Goal: Task Accomplishment & Management: Manage account settings

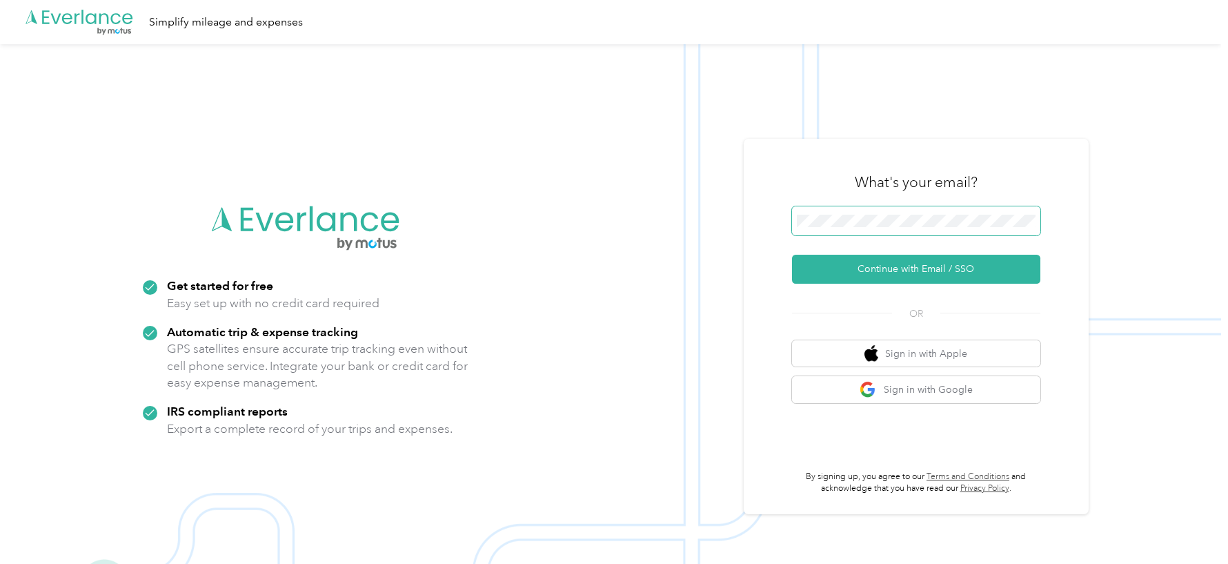
click at [792, 255] on button "Continue with Email / SSO" at bounding box center [916, 269] width 248 height 29
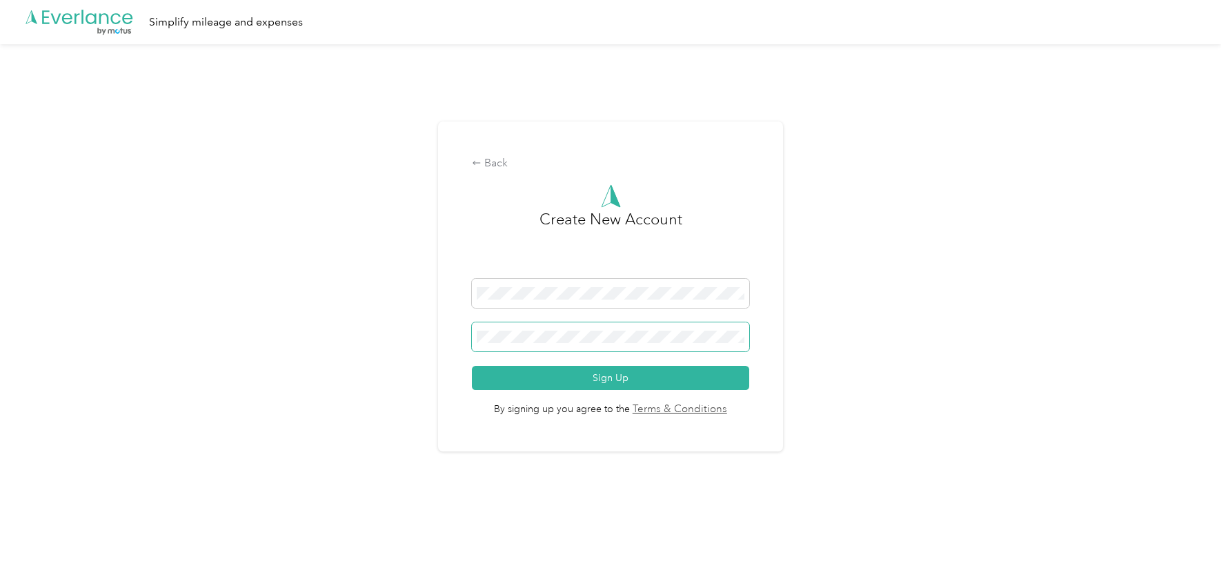
click at [472, 366] on button "Sign Up" at bounding box center [610, 378] width 277 height 24
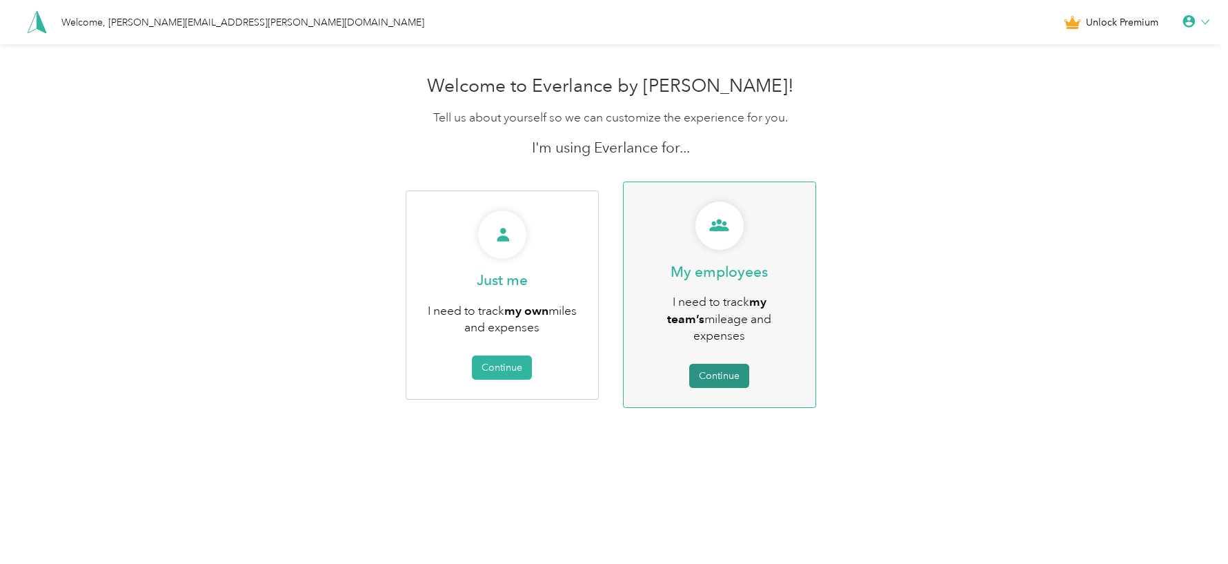
click at [703, 364] on button "Continue" at bounding box center [719, 376] width 60 height 24
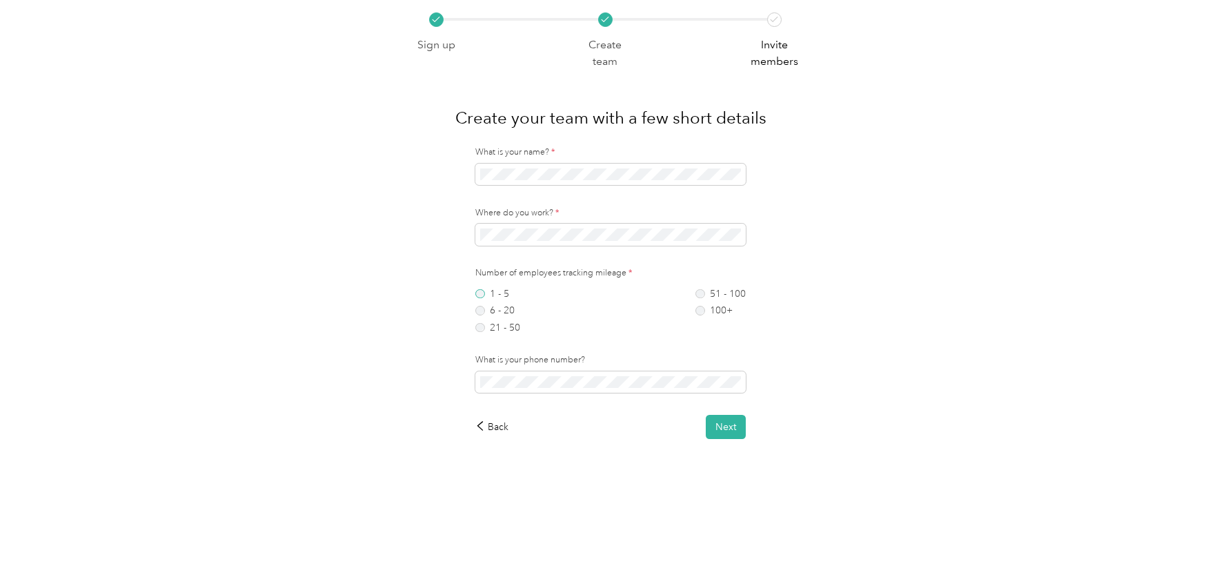
click at [493, 297] on label "1 - 5" at bounding box center [497, 294] width 45 height 10
click at [501, 310] on label "6 - 20" at bounding box center [497, 311] width 45 height 10
click at [720, 428] on button "Next" at bounding box center [726, 427] width 40 height 24
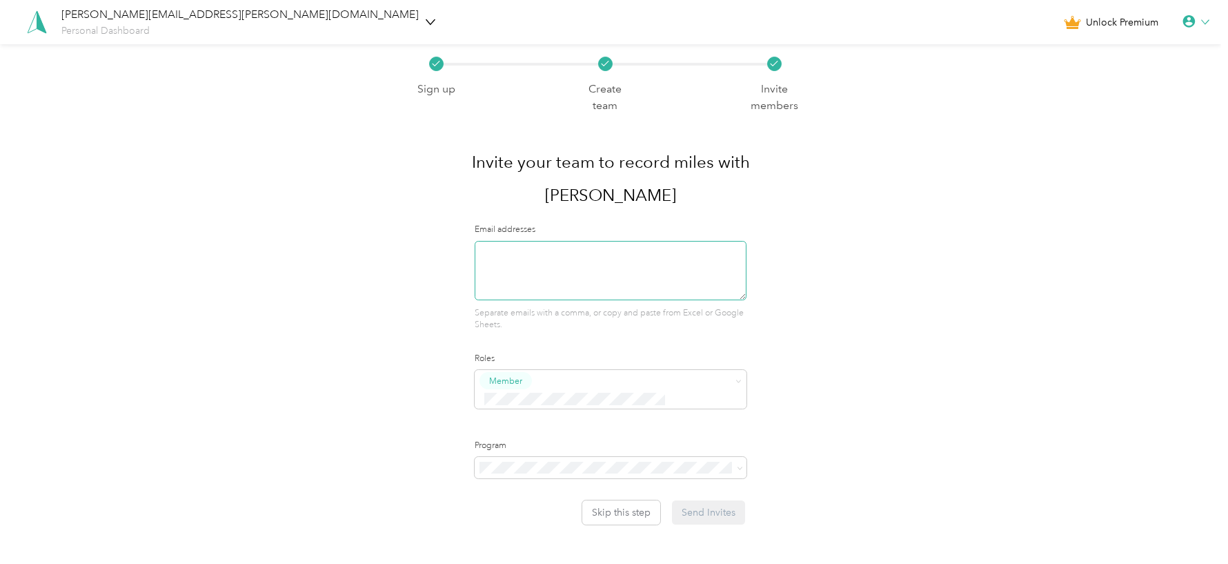
click at [594, 241] on textarea at bounding box center [610, 270] width 271 height 59
type textarea "[EMAIL_ADDRESS][DOMAIN_NAME]"
click at [557, 471] on div "Super Admin" at bounding box center [614, 478] width 254 height 17
click at [546, 440] on div "Program" at bounding box center [610, 459] width 271 height 39
click at [543, 522] on li "No program" at bounding box center [613, 525] width 273 height 24
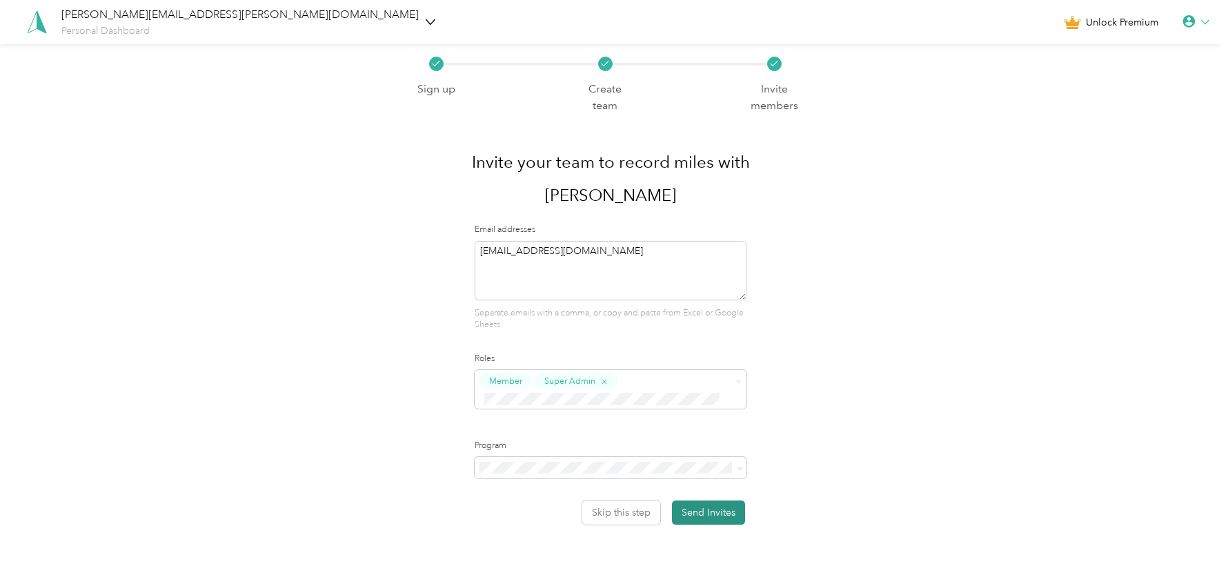
click at [714, 500] on button "Send Invites" at bounding box center [708, 512] width 73 height 24
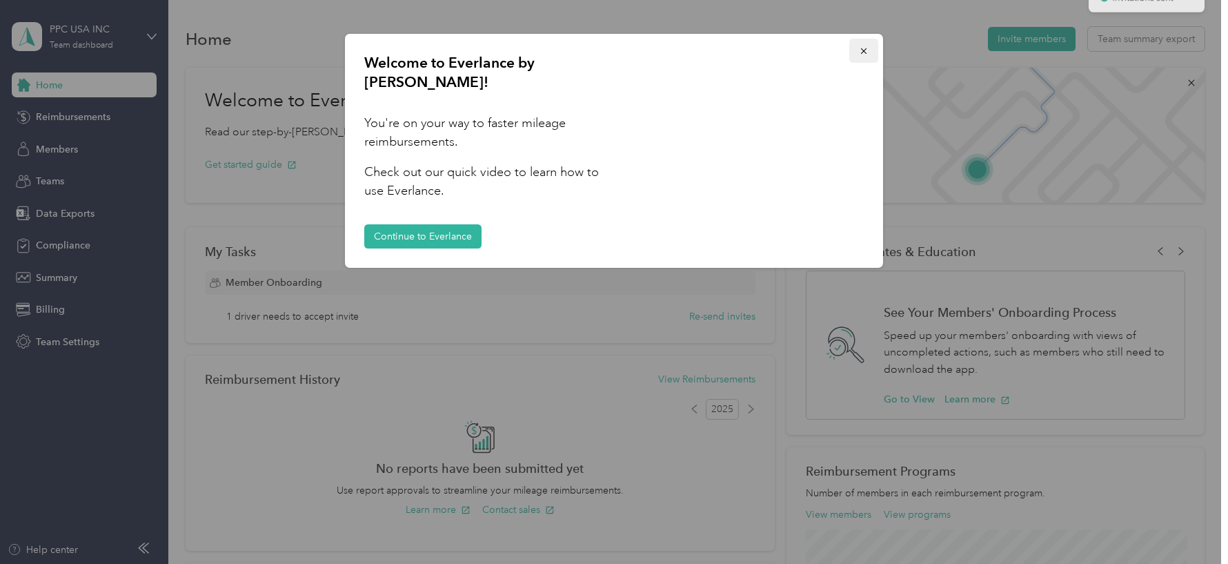
click at [862, 52] on icon "button" at bounding box center [864, 51] width 6 height 6
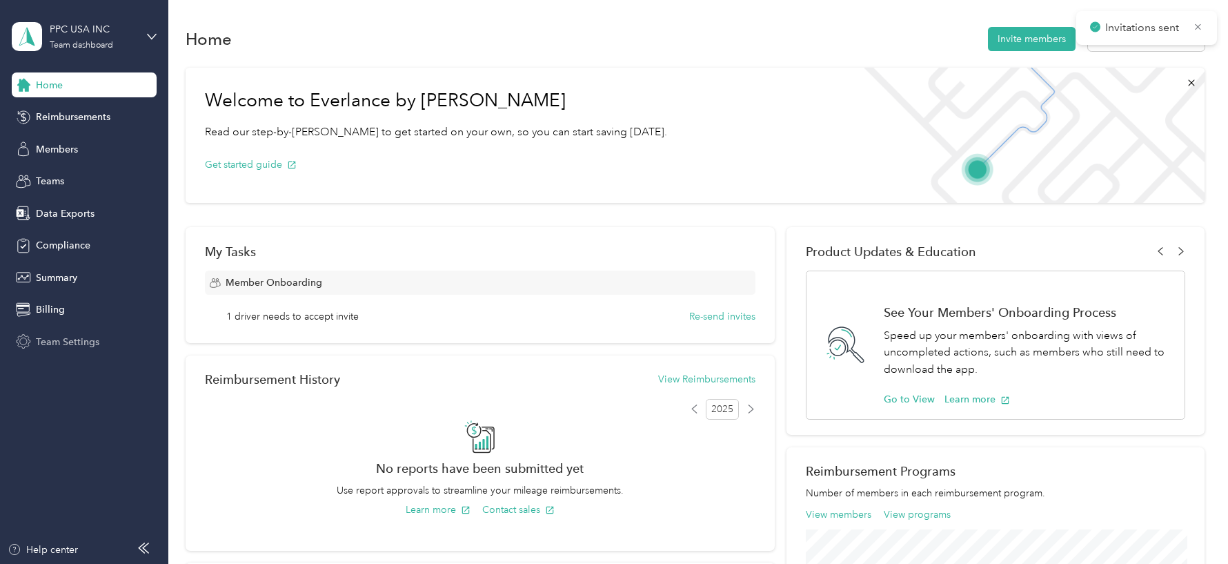
click at [90, 351] on div "Team Settings" at bounding box center [84, 341] width 145 height 25
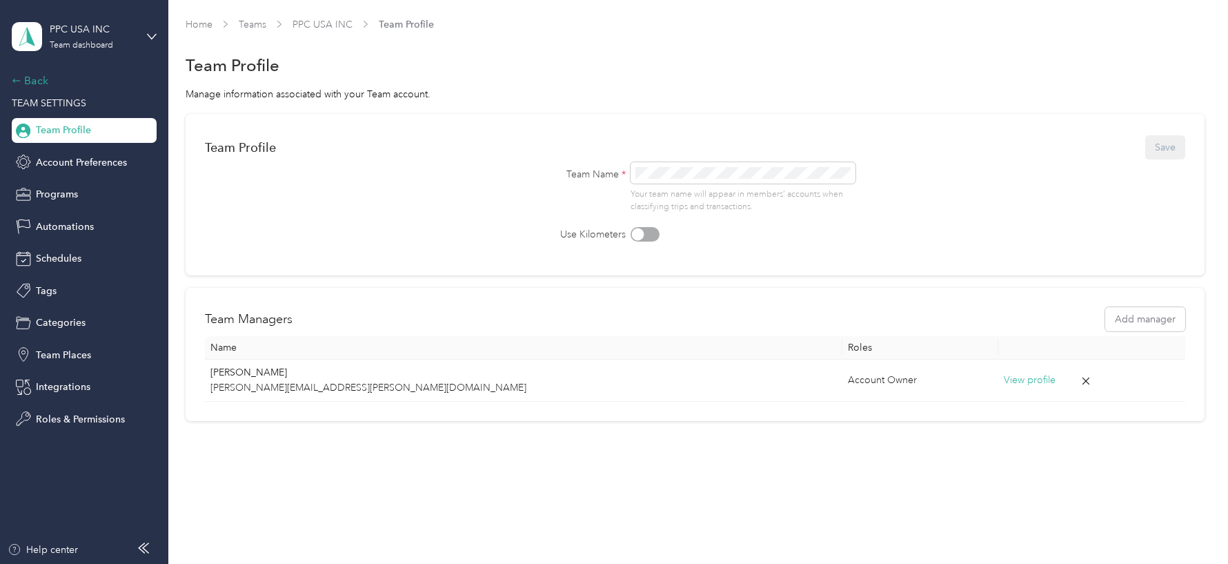
click at [50, 77] on div "Back" at bounding box center [81, 80] width 138 height 17
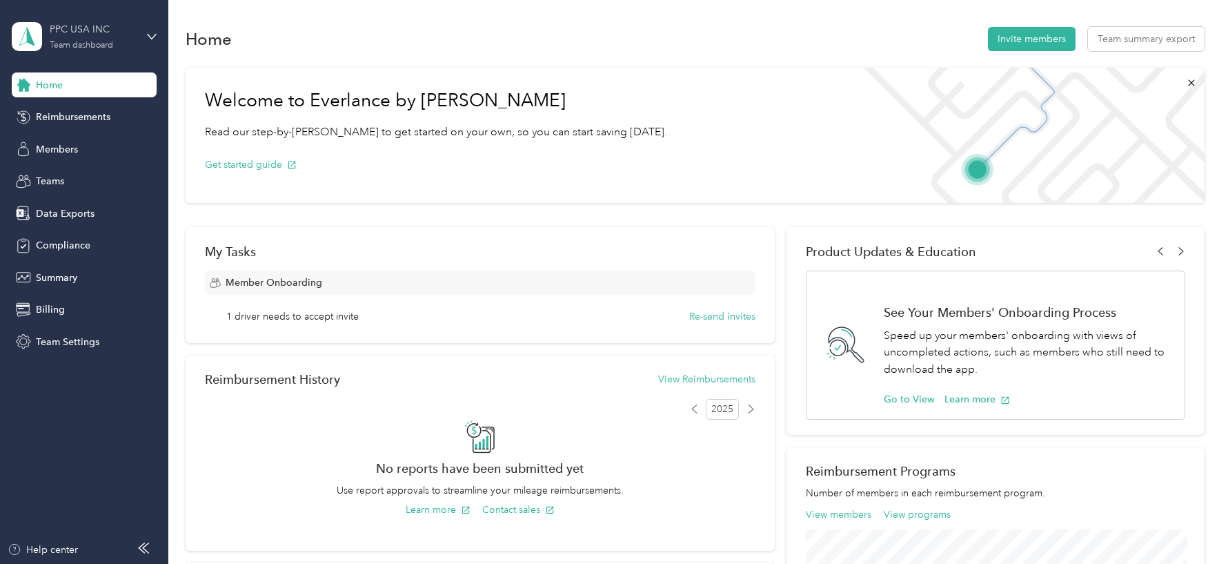
click at [90, 49] on div "Team dashboard" at bounding box center [81, 45] width 63 height 8
click at [88, 180] on div "Log out" at bounding box center [234, 176] width 427 height 24
